Goal: Task Accomplishment & Management: Complete application form

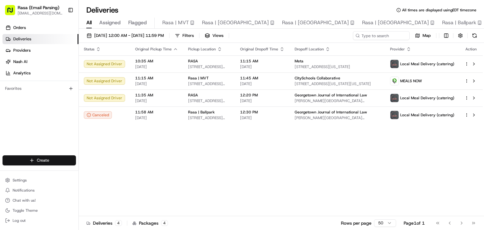
click at [50, 160] on html "Rasa (Email Parsing) [EMAIL_ADDRESS][DOMAIN_NAME] Toggle Sidebar Orders Deliver…" at bounding box center [242, 115] width 484 height 230
click at [95, 176] on link "Delivery" at bounding box center [114, 171] width 70 height 11
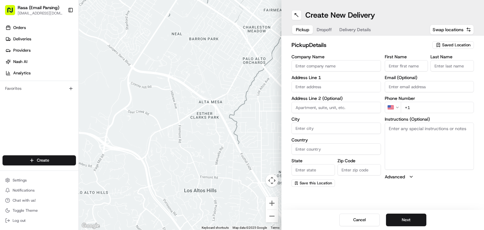
click at [321, 68] on input "Company Name" at bounding box center [337, 65] width 90 height 11
type input "RASA"
type input "[STREET_ADDRESS]"
type input "[US_STATE]"
type input "[GEOGRAPHIC_DATA]"
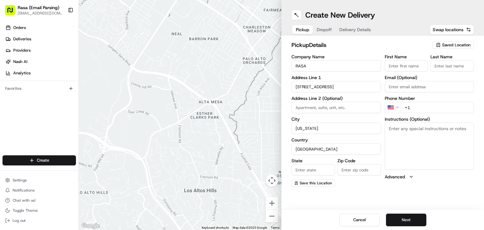
type input "DC"
type input "20003"
type input "[PERSON_NAME]"
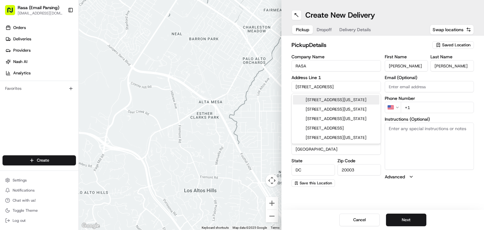
click at [412, 68] on input "[PERSON_NAME]" at bounding box center [407, 65] width 44 height 11
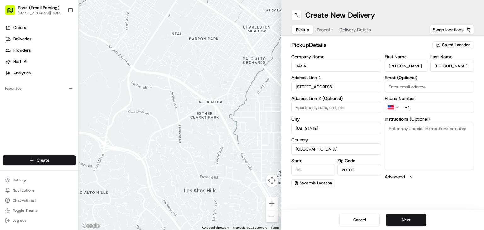
click at [482, 69] on div "pickup Details Saved Location Company Name RASA Address Line 1 [STREET_ADDRESS]…" at bounding box center [383, 114] width 203 height 156
click at [416, 106] on input "+1" at bounding box center [437, 107] width 73 height 11
type input "[PHONE_NUMBER]"
click at [416, 218] on button "Next" at bounding box center [406, 220] width 40 height 13
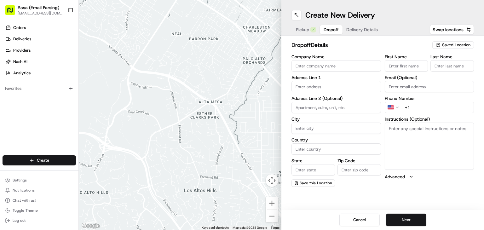
click at [323, 68] on input "Company Name" at bounding box center [337, 65] width 90 height 11
type input "Spacex"
click at [410, 65] on input "First Name" at bounding box center [407, 65] width 44 height 11
type input "[PERSON_NAME]"
click at [437, 65] on input "Last Name" at bounding box center [453, 65] width 44 height 11
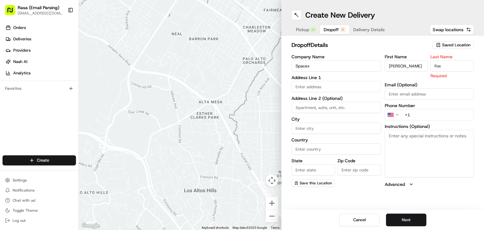
type input "Fox"
click at [329, 86] on input "text" at bounding box center [337, 86] width 90 height 11
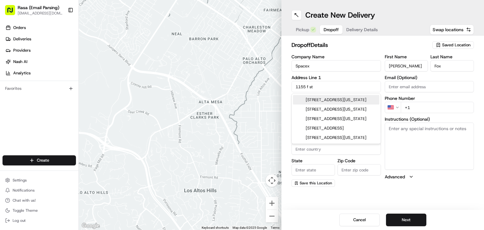
click at [349, 102] on div "[STREET_ADDRESS][US_STATE]" at bounding box center [336, 99] width 86 height 9
type input "[STREET_ADDRESS][US_STATE]"
type input "[US_STATE]"
type input "[GEOGRAPHIC_DATA]"
type input "DC"
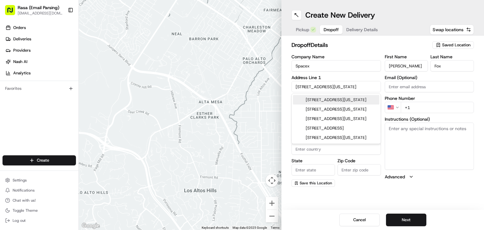
type input "20004"
type input "[STREET_ADDRESS]"
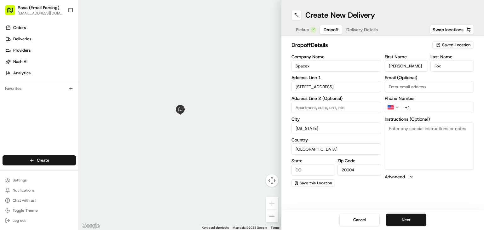
paste textarea "* There is street parking available directly in front of our building * Please …"
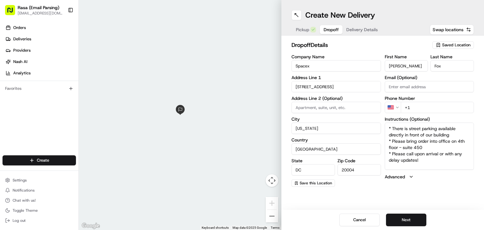
type textarea "* There is street parking available directly in front of our building * Please …"
click at [418, 108] on input "+1" at bounding box center [437, 107] width 73 height 11
type input "[PHONE_NUMBER]"
click at [405, 220] on button "Next" at bounding box center [406, 220] width 40 height 13
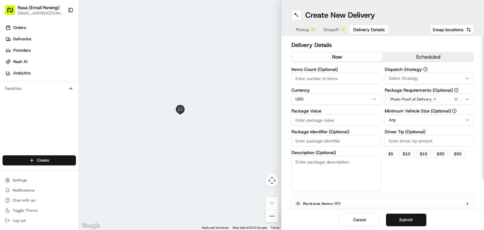
click at [316, 78] on input "Items Count (Optional)" at bounding box center [337, 78] width 90 height 11
type input "1"
click at [431, 59] on button "scheduled" at bounding box center [428, 56] width 91 height 9
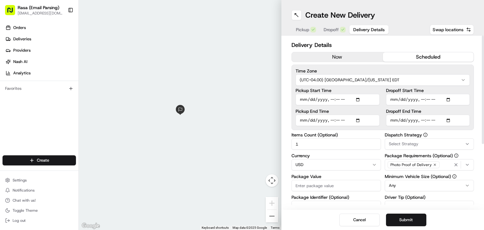
click at [360, 99] on input "Pickup Start Time" at bounding box center [338, 99] width 84 height 11
click at [404, 221] on button "Submit" at bounding box center [406, 220] width 40 height 13
type input "[DATE]T11:00"
click at [352, 120] on input "Pickup End Time" at bounding box center [338, 120] width 84 height 11
click at [359, 121] on input "Pickup End Time" at bounding box center [338, 120] width 84 height 11
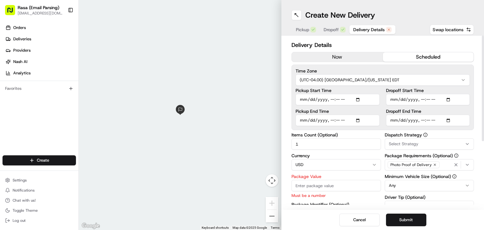
click at [475, 150] on div "Delivery Details now scheduled Time Zone (UTC-04.00) [GEOGRAPHIC_DATA]/[US_STAT…" at bounding box center [383, 123] width 203 height 174
type input "[DATE]T11:00"
click at [353, 97] on input "Pickup Start Time" at bounding box center [338, 99] width 84 height 11
click at [360, 99] on input "Pickup Start Time" at bounding box center [338, 99] width 84 height 11
type input "[DATE]T10:45"
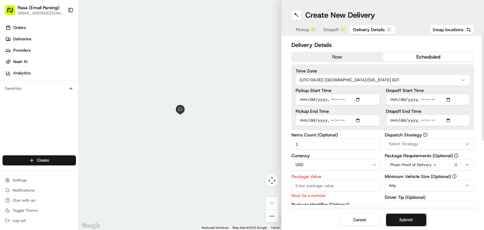
click at [477, 136] on div "Delivery Details now scheduled Time Zone (UTC-04.00) [GEOGRAPHIC_DATA]/[US_STAT…" at bounding box center [383, 123] width 203 height 174
click at [450, 98] on input "Dropoff Start Time" at bounding box center [428, 99] width 84 height 11
click at [478, 136] on div "Delivery Details now scheduled Time Zone (UTC-04.00) [GEOGRAPHIC_DATA]/[US_STAT…" at bounding box center [383, 123] width 203 height 174
type input "[DATE]T11:30"
click at [448, 119] on input "Dropoff End Time" at bounding box center [428, 120] width 84 height 11
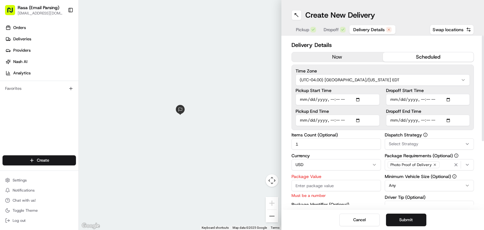
click at [452, 120] on input "Dropoff End Time" at bounding box center [428, 120] width 84 height 11
click at [481, 140] on div "Delivery Details now scheduled Time Zone (UTC-04.00) [GEOGRAPHIC_DATA]/[US_STAT…" at bounding box center [383, 123] width 203 height 174
type input "[DATE]T23:45"
click at [361, 120] on input "Pickup End Time" at bounding box center [338, 120] width 84 height 11
type input "[DATE]T11:15"
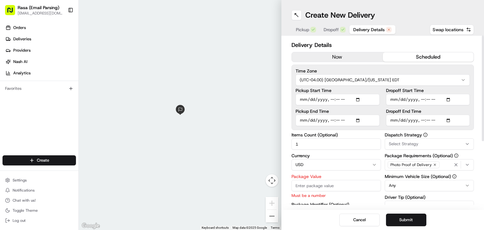
click at [460, 134] on label "Dispatch Strategy" at bounding box center [430, 135] width 90 height 4
click at [356, 98] on input "Pickup Start Time" at bounding box center [338, 99] width 84 height 11
click at [358, 100] on input "Pickup Start Time" at bounding box center [338, 99] width 84 height 11
type input "[DATE]T11:00"
click at [478, 134] on div "Delivery Details now scheduled Time Zone (UTC-04.00) [GEOGRAPHIC_DATA]/[US_STAT…" at bounding box center [383, 123] width 203 height 174
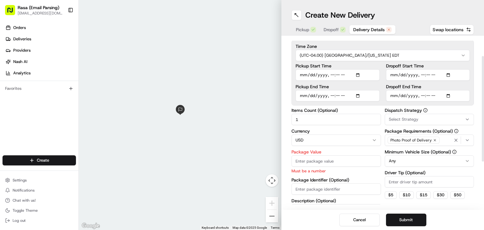
scroll to position [30, 0]
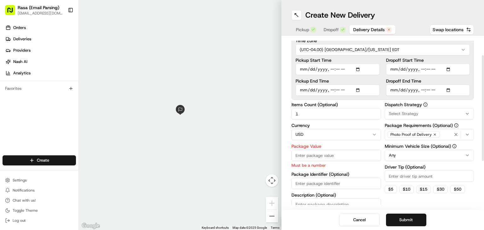
click at [314, 154] on input "Package Value" at bounding box center [337, 155] width 90 height 11
type input "181.00"
click at [353, 169] on div "Items Count (Optional) 1 Currency USD Package Value 181.00 Must be a number Pac…" at bounding box center [337, 167] width 90 height 131
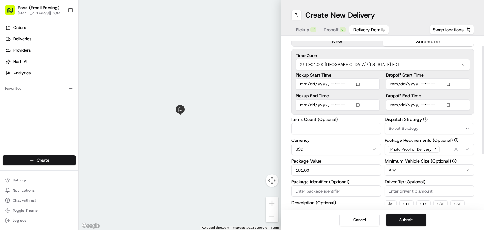
scroll to position [14, 0]
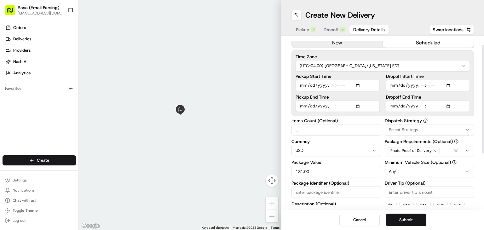
click at [406, 218] on button "Submit" at bounding box center [406, 220] width 40 height 13
